Goal: Task Accomplishment & Management: Manage account settings

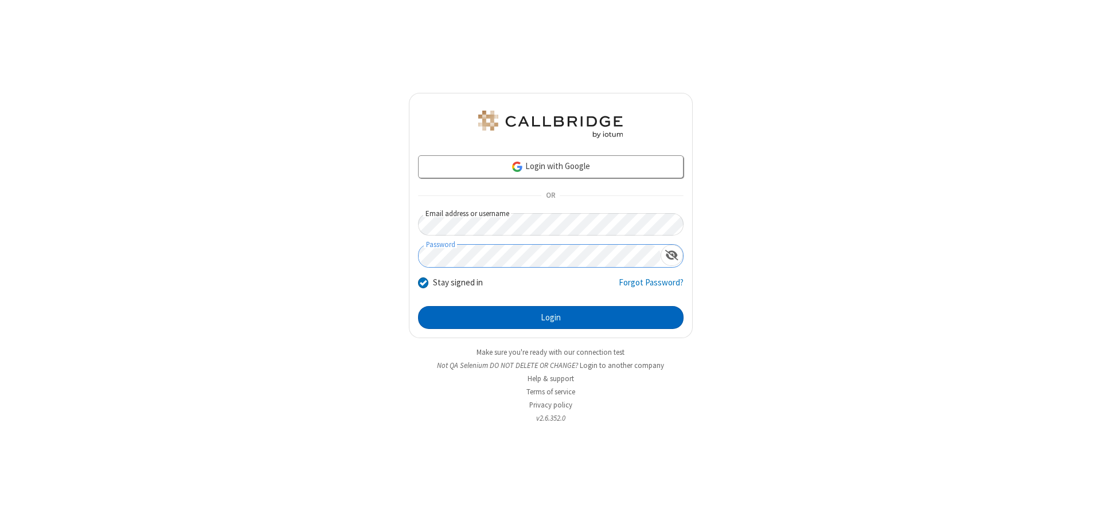
click at [550, 318] on button "Login" at bounding box center [550, 317] width 265 height 23
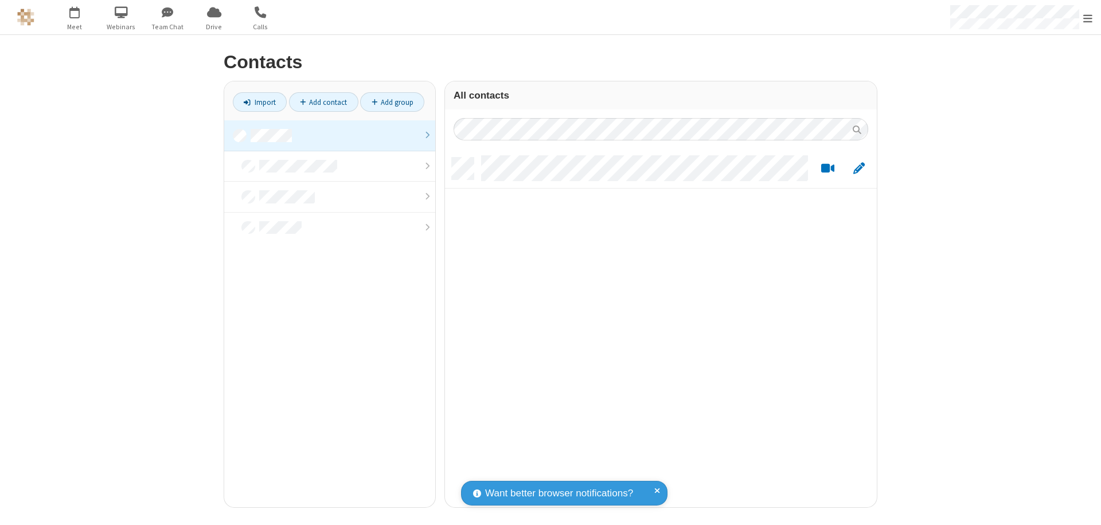
click at [330, 135] on link at bounding box center [329, 135] width 211 height 31
click at [323, 102] on link "Add contact" at bounding box center [323, 101] width 69 height 19
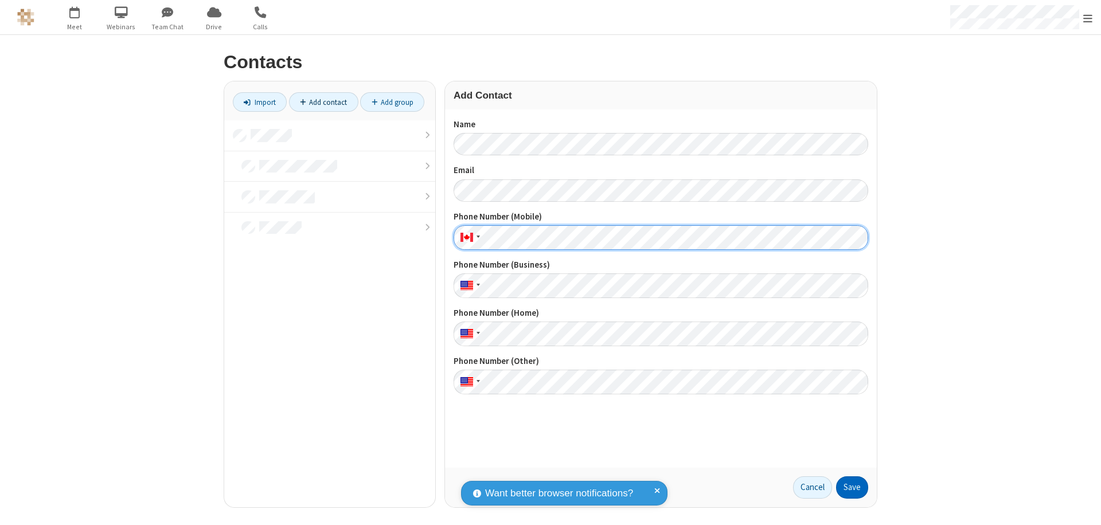
click at [852, 487] on button "Save" at bounding box center [852, 487] width 32 height 23
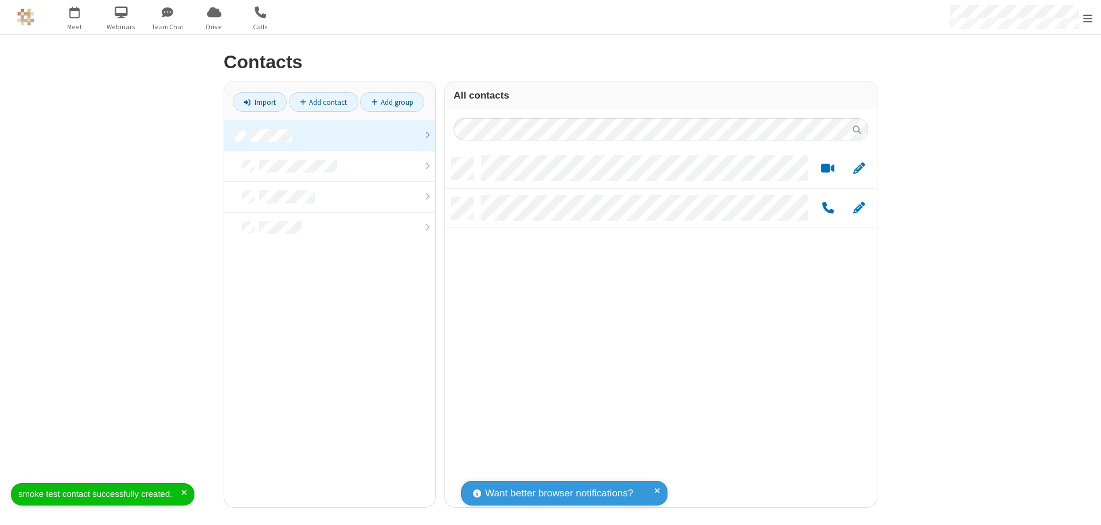
scroll to position [350, 423]
click at [323, 102] on link "Add contact" at bounding box center [323, 101] width 69 height 19
